Goal: Transaction & Acquisition: Purchase product/service

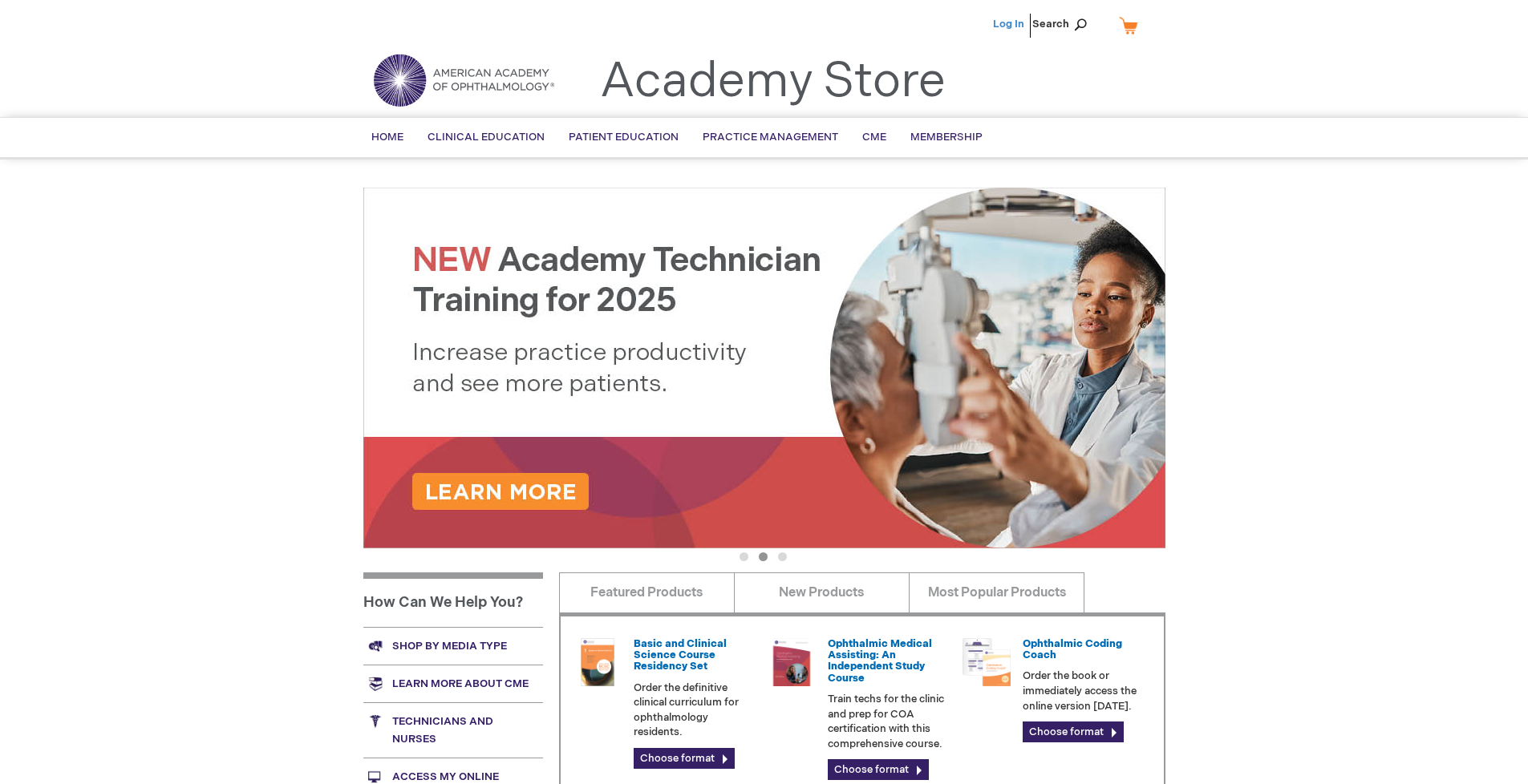
click at [1010, 24] on link "Log In" at bounding box center [1008, 24] width 31 height 13
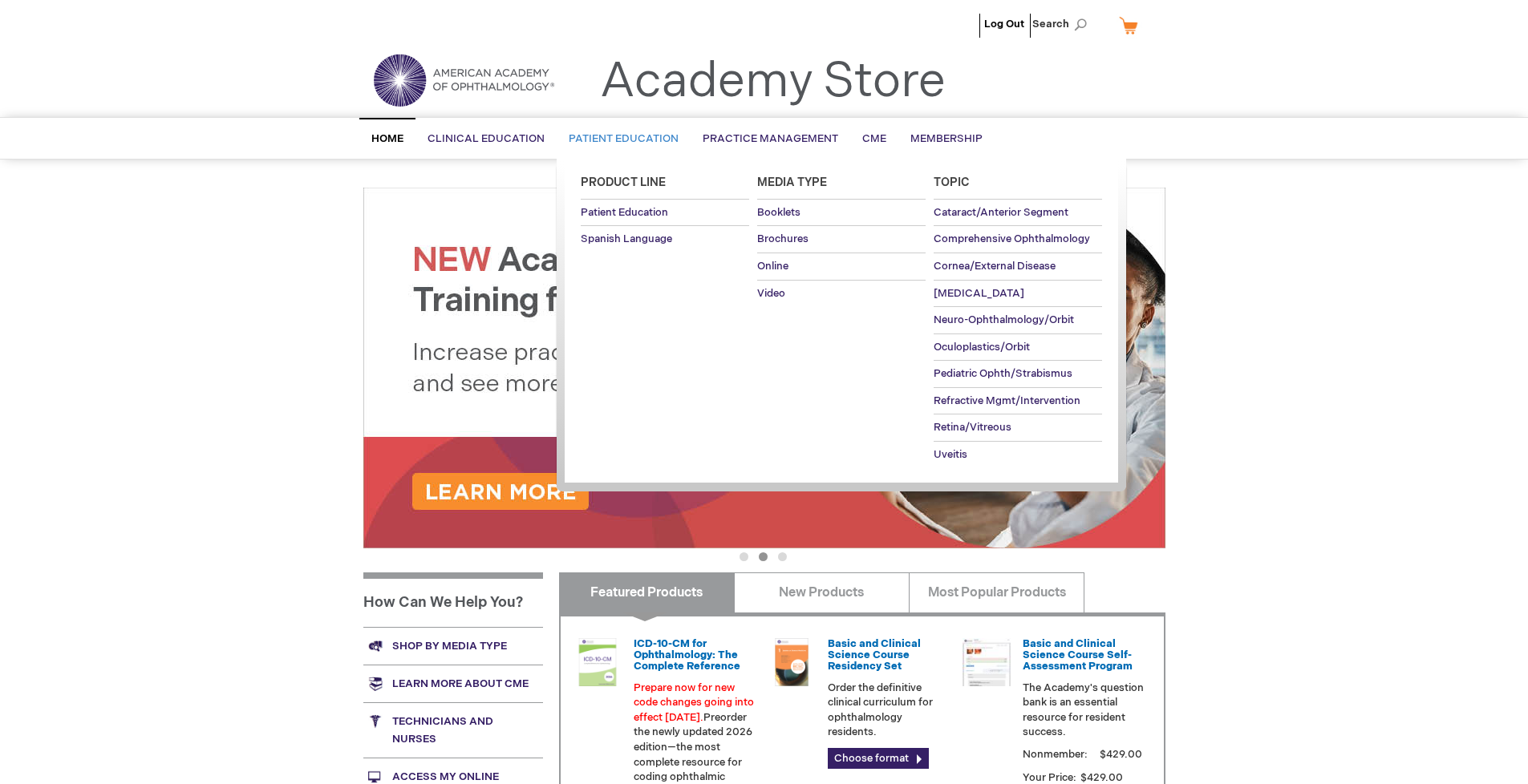
click at [619, 139] on span "Patient Education" at bounding box center [623, 138] width 110 height 13
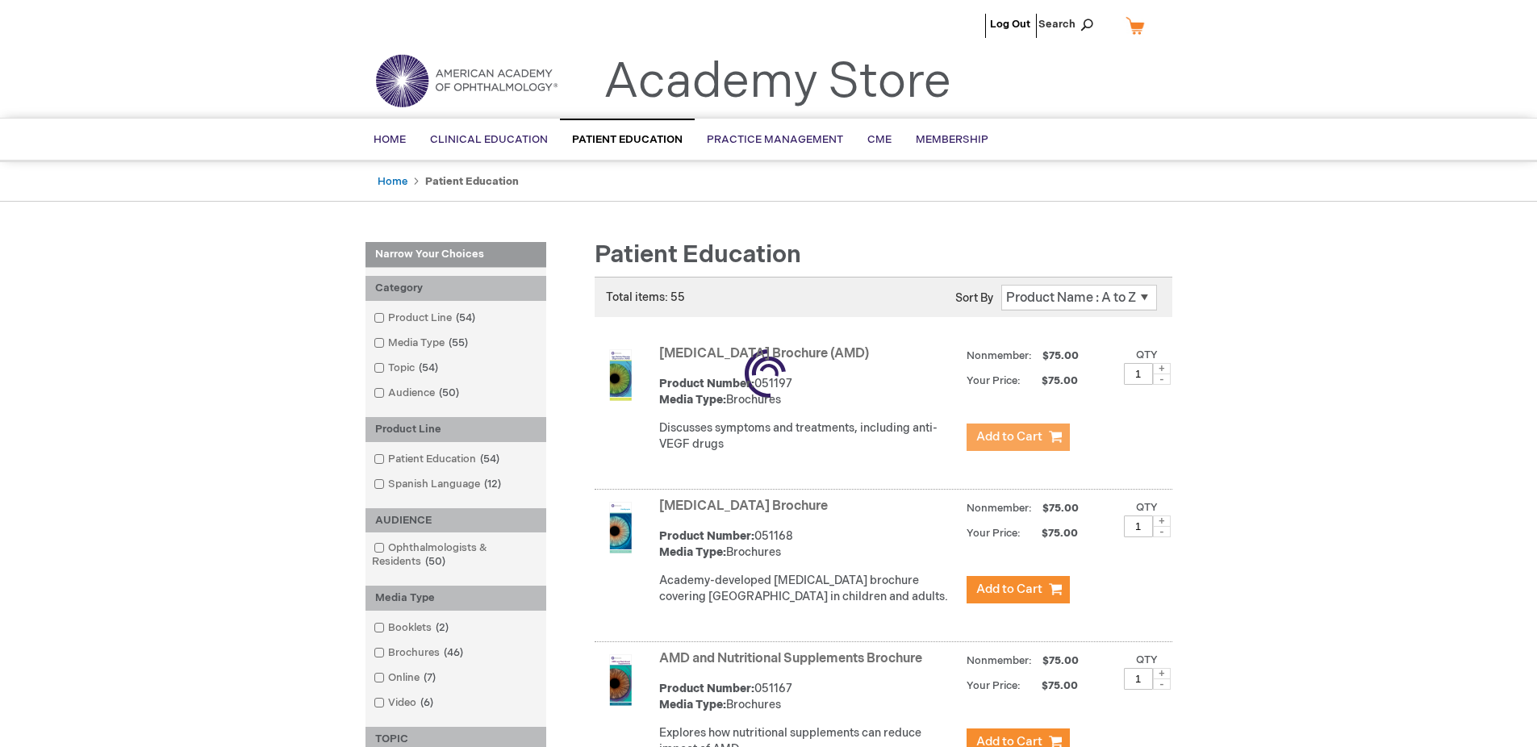
click at [1017, 437] on span "Add to Cart" at bounding box center [1009, 436] width 66 height 15
